Goal: Task Accomplishment & Management: Manage account settings

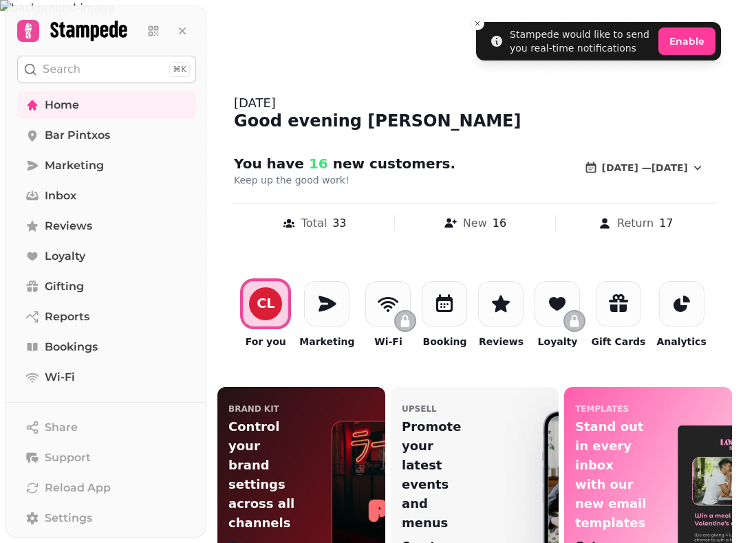
click at [105, 336] on link "Bookings" at bounding box center [106, 348] width 179 height 28
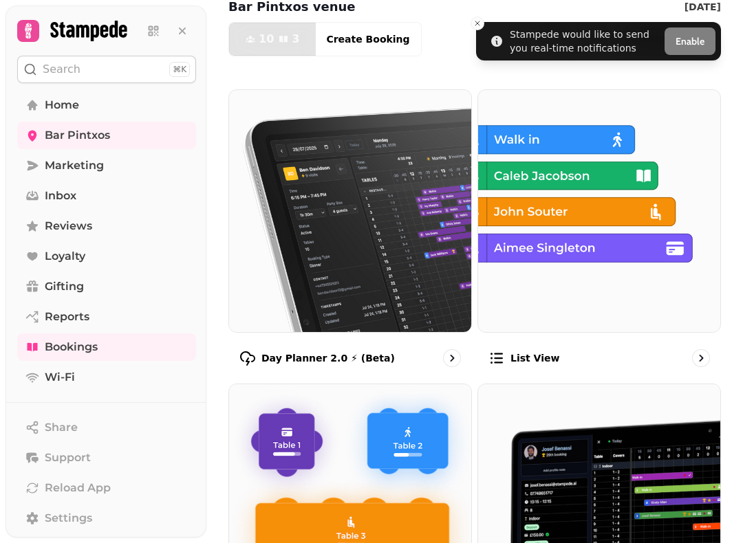
scroll to position [83, 0]
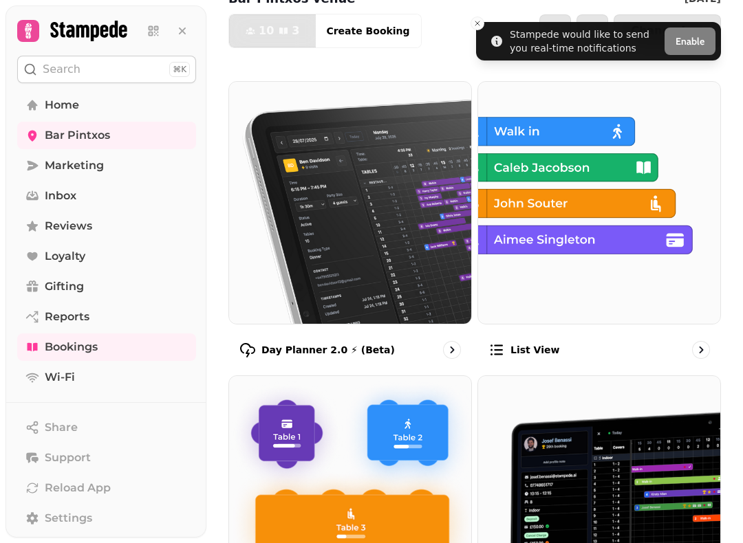
click at [590, 232] on img at bounding box center [599, 203] width 242 height 242
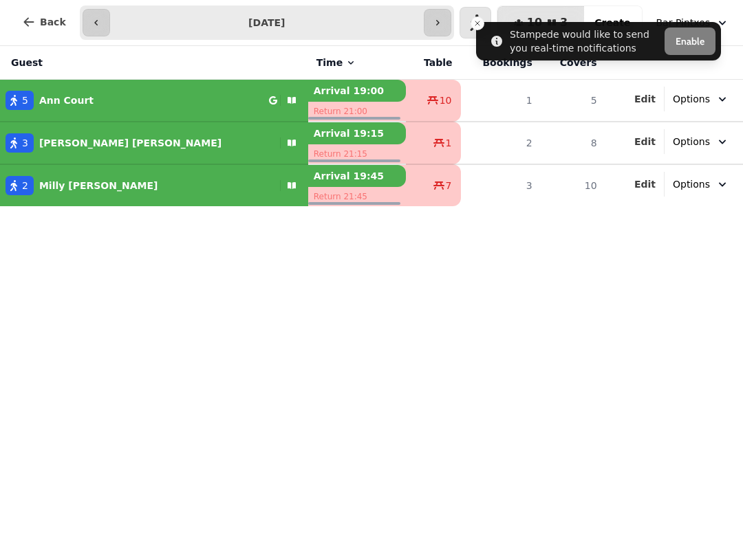
click at [42, 32] on button "Back" at bounding box center [44, 22] width 66 height 33
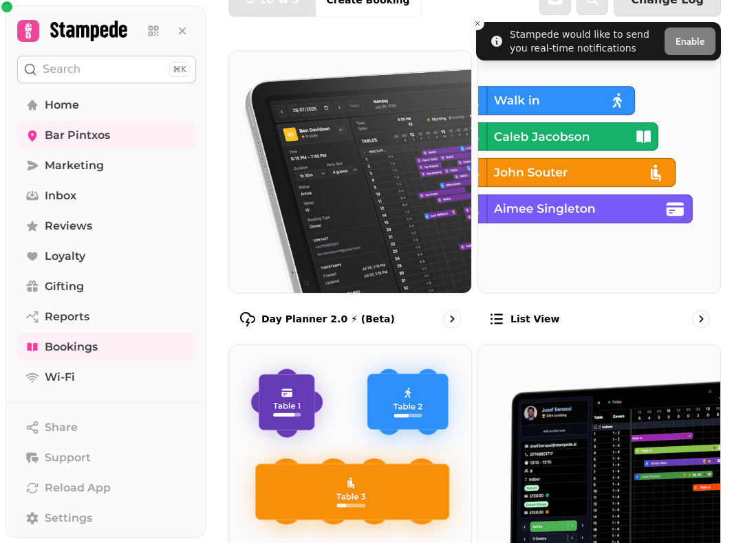
scroll to position [112, 0]
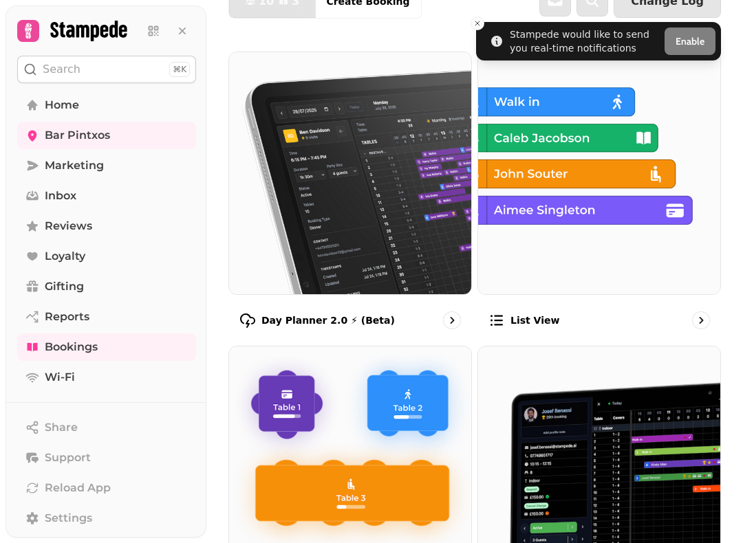
click at [618, 464] on img at bounding box center [599, 468] width 242 height 242
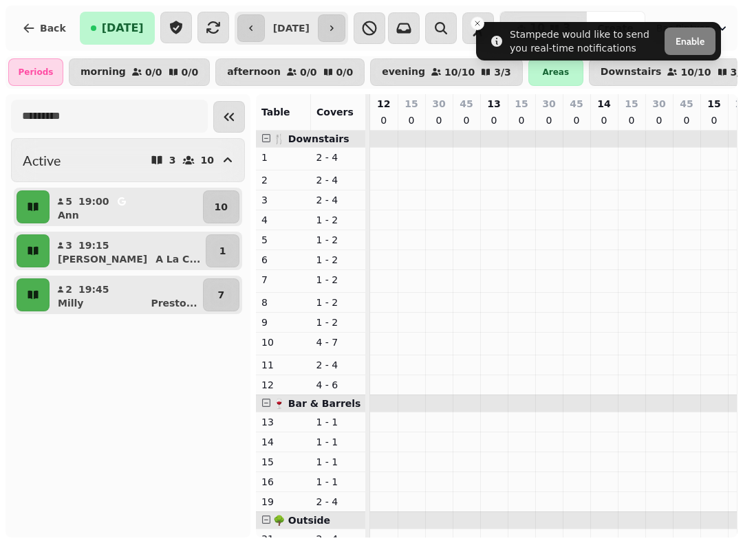
scroll to position [0, 625]
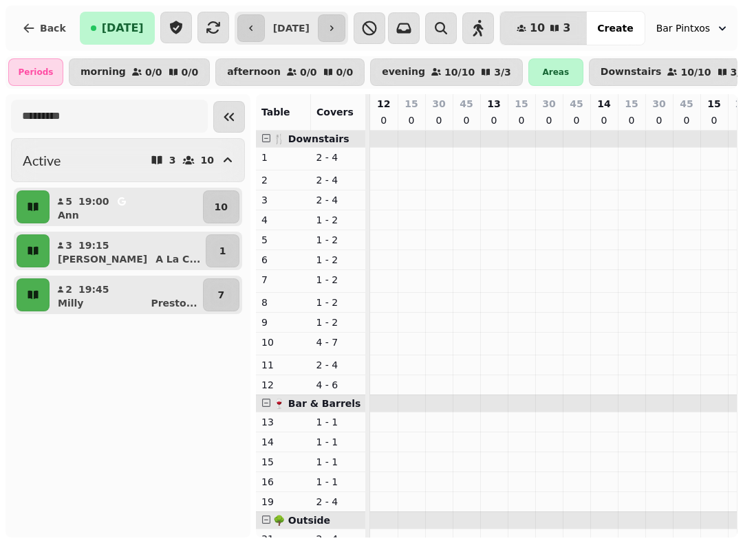
scroll to position [0, 628]
